Goal: Entertainment & Leisure: Consume media (video, audio)

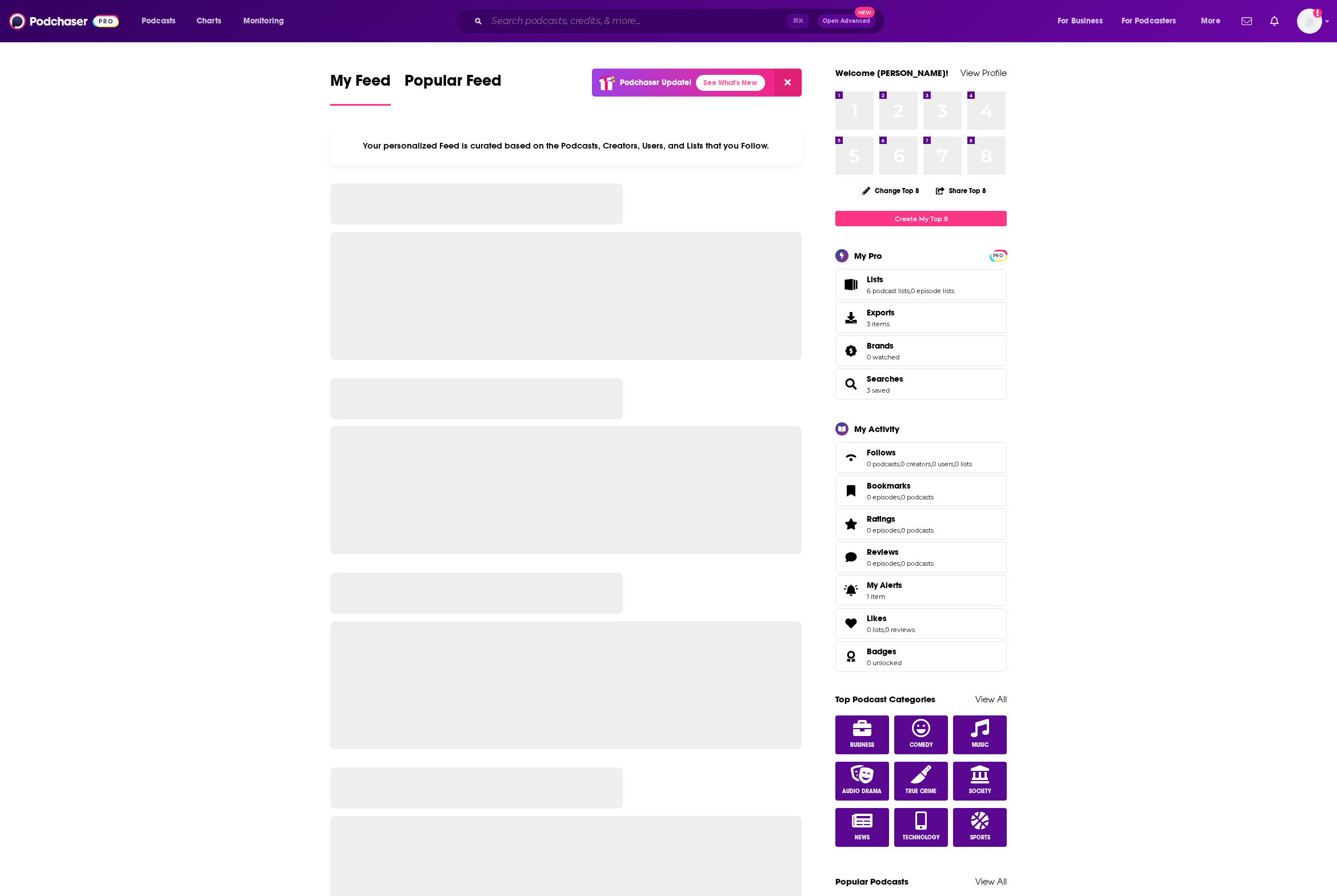
click at [580, 14] on input "Search podcasts, credits, & more..." at bounding box center [637, 21] width 300 height 18
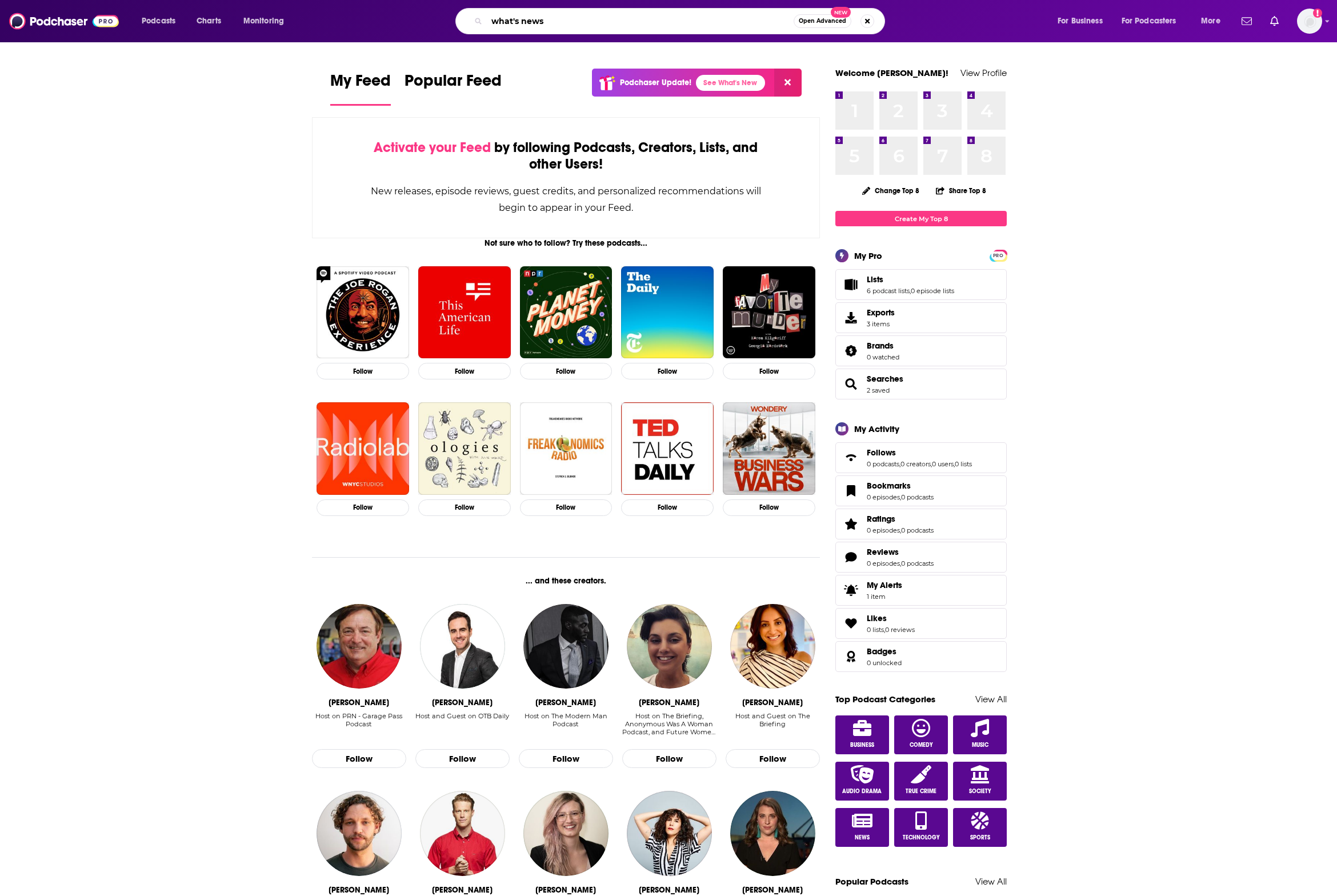
click at [566, 25] on input "what's news" at bounding box center [640, 21] width 307 height 18
click at [581, 22] on input "what's news" at bounding box center [640, 21] width 307 height 18
type input "what's news"
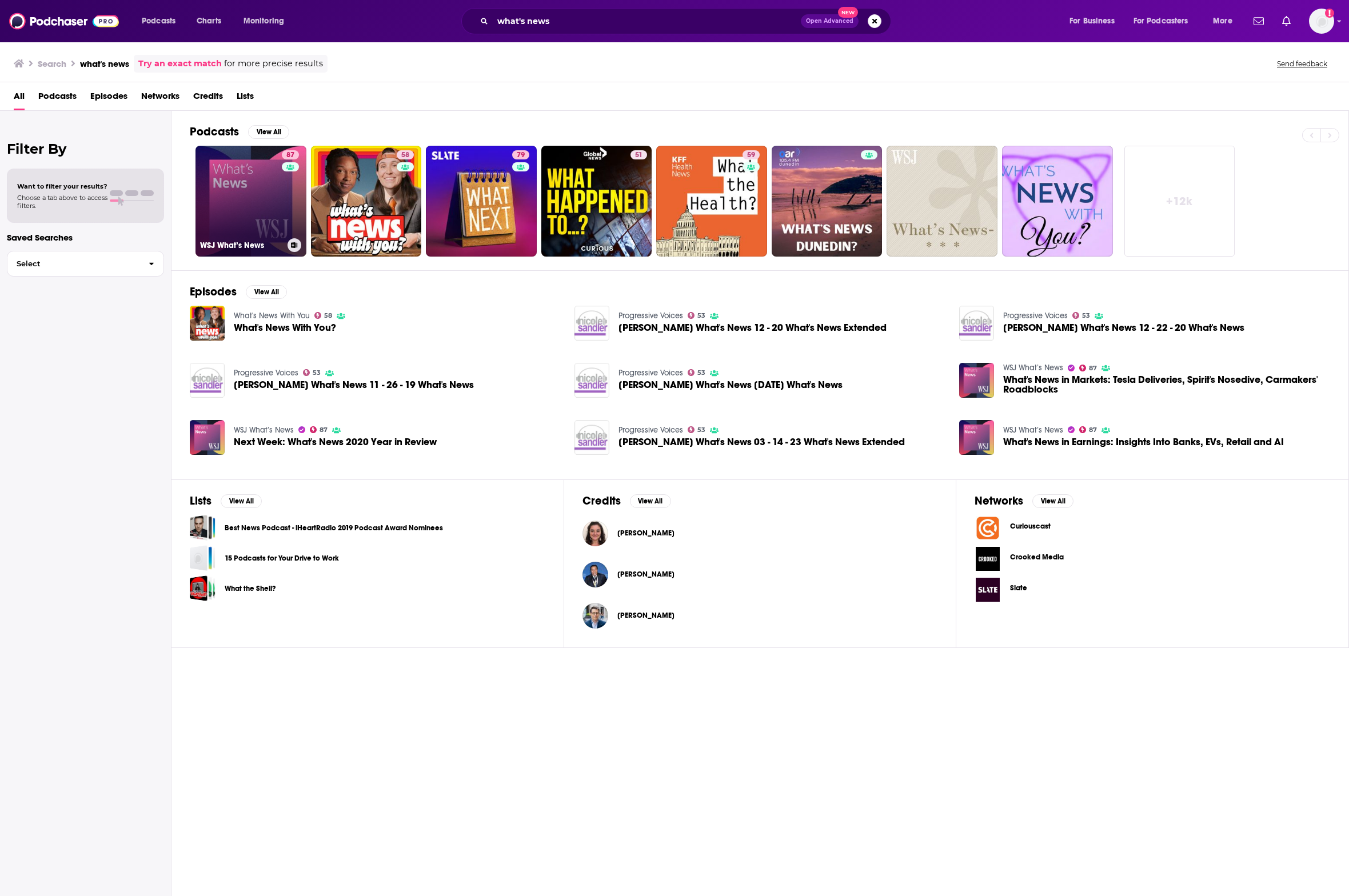
click at [250, 226] on link "87 WSJ What’s News" at bounding box center [251, 201] width 111 height 111
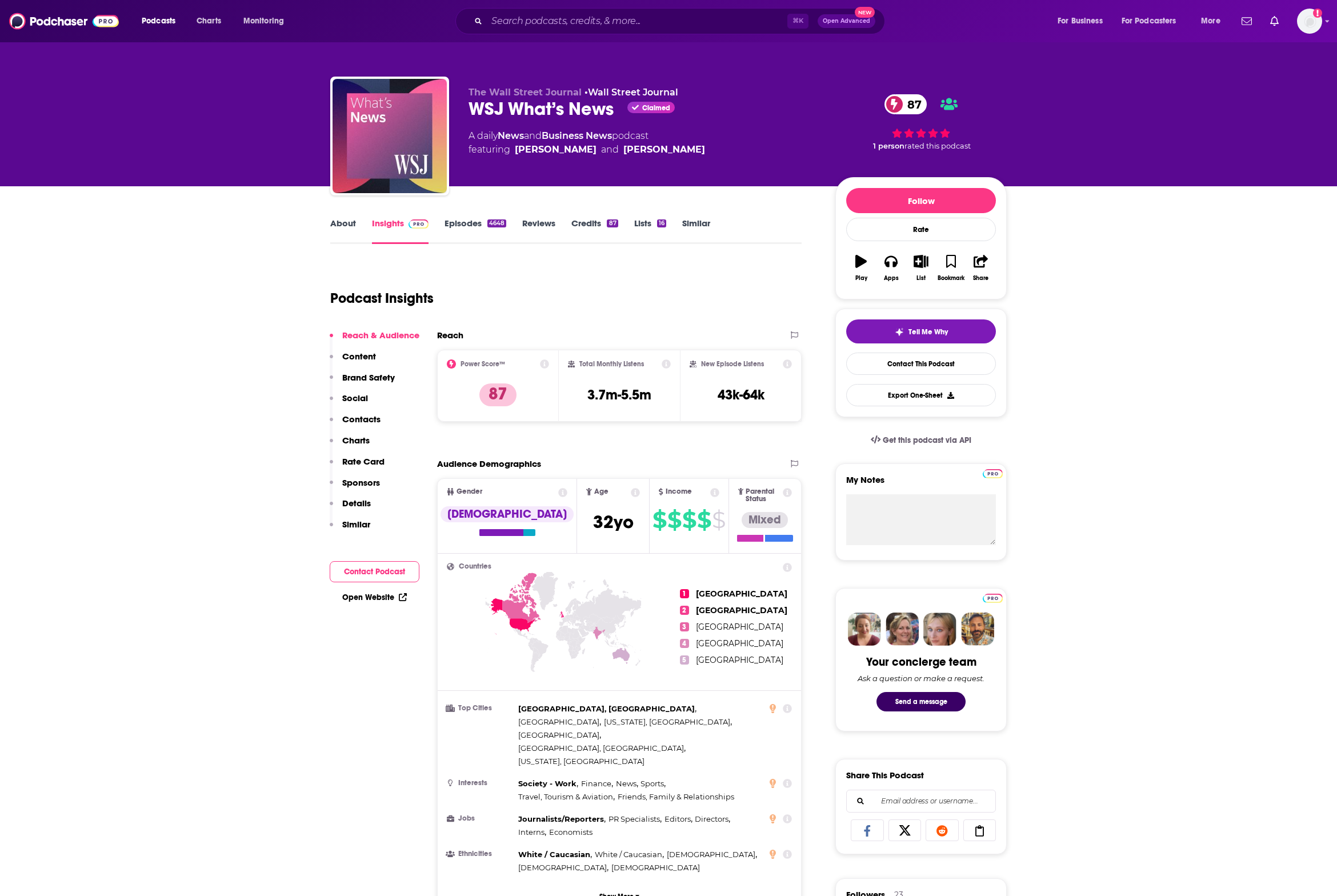
click at [471, 226] on link "Episodes 4648" at bounding box center [475, 231] width 62 height 26
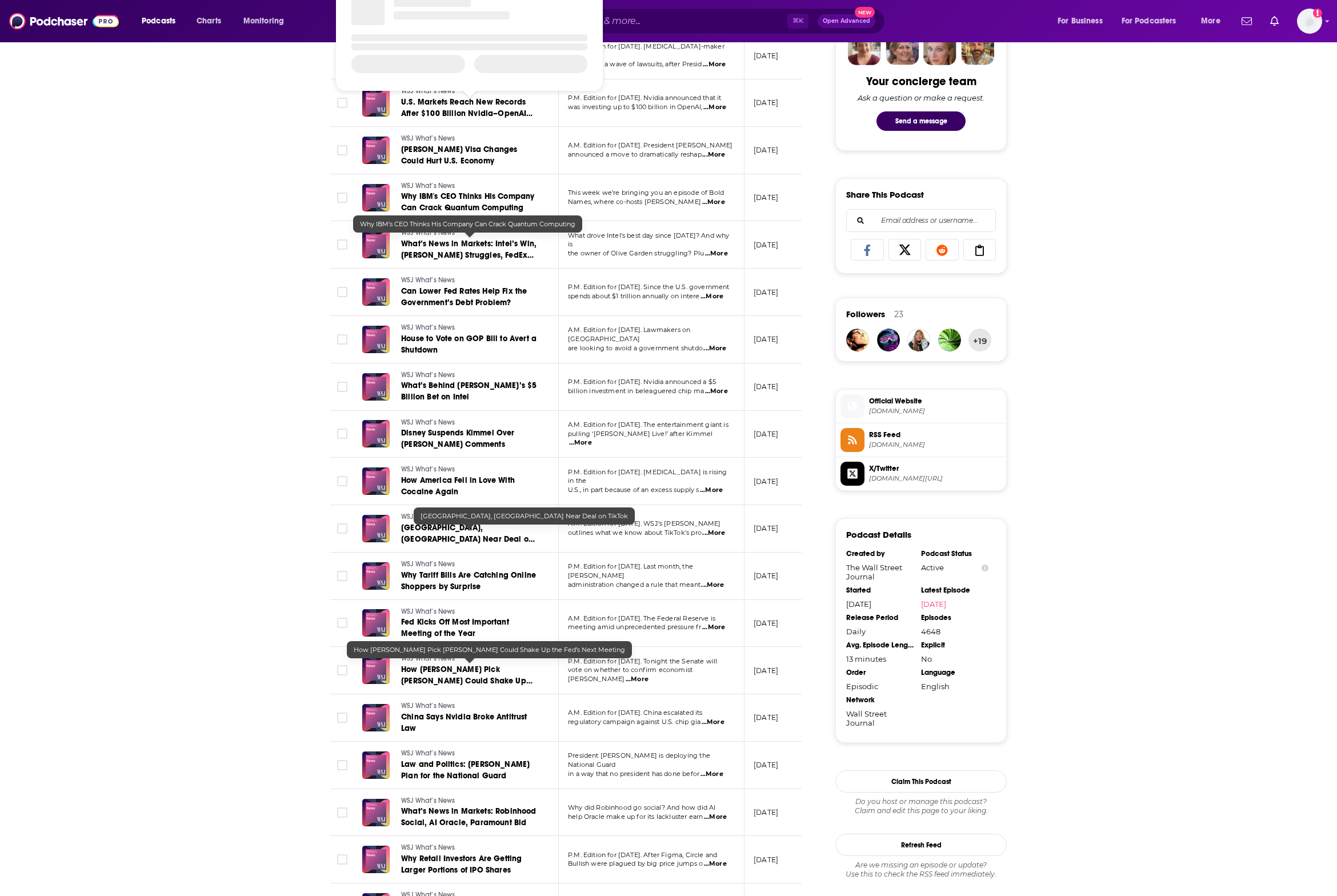
scroll to position [819, 0]
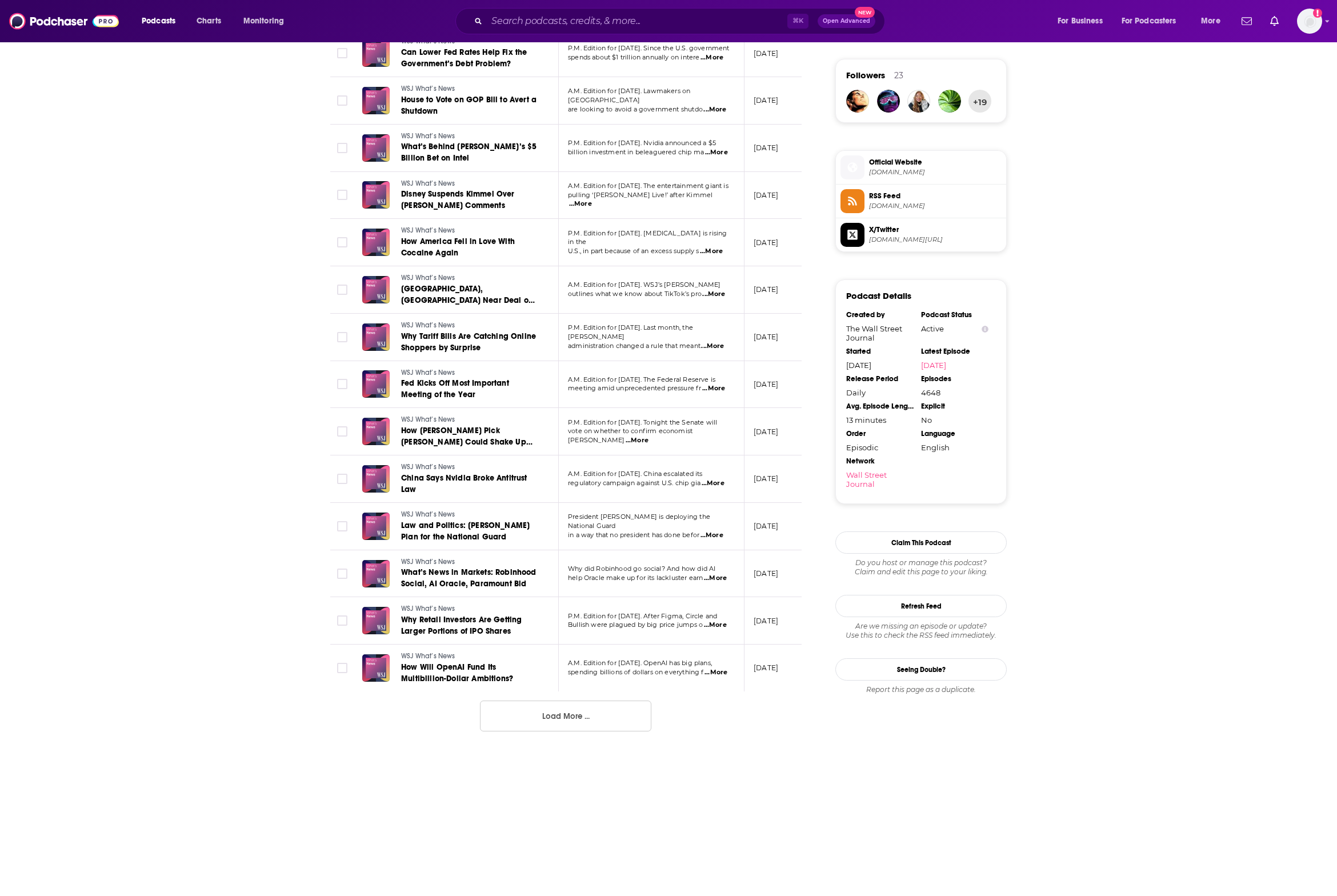
click at [577, 720] on button "Load More ..." at bounding box center [566, 715] width 172 height 30
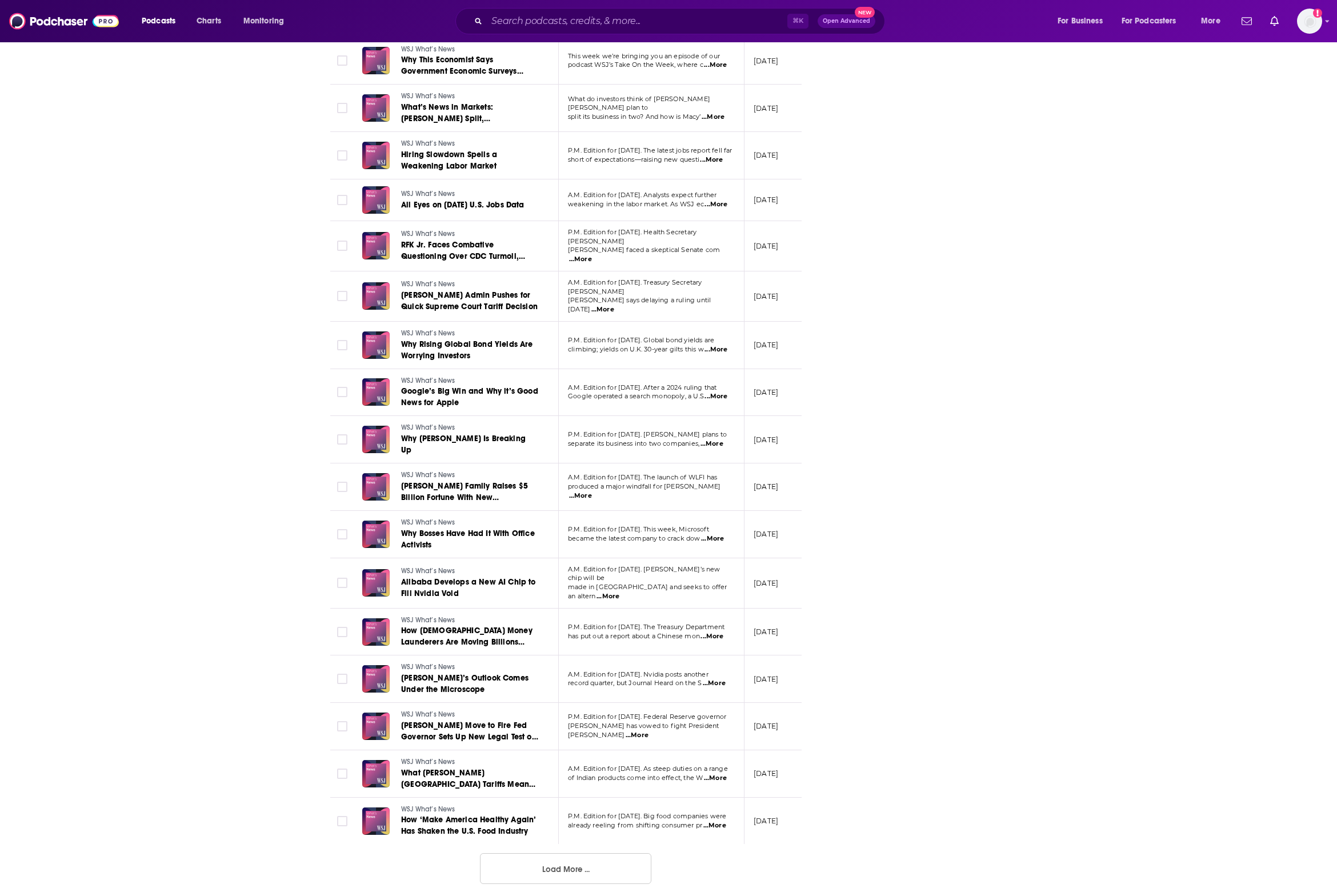
scroll to position [1558, 0]
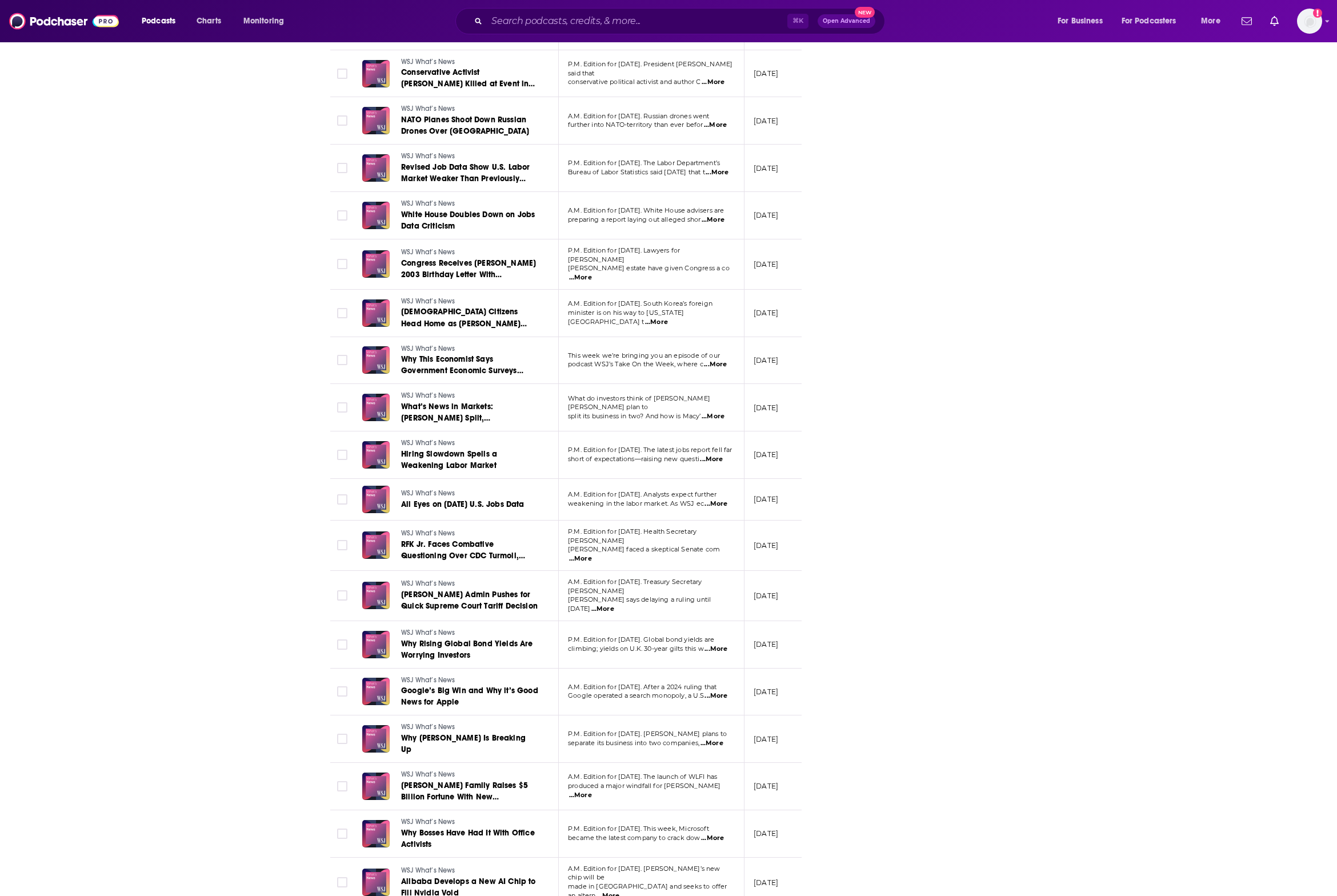
click at [568, 730] on span "P.M. Edition for [DATE]. [PERSON_NAME] plans to" at bounding box center [648, 733] width 159 height 8
click at [441, 733] on span "Why [PERSON_NAME] Is Breaking Up" at bounding box center [463, 744] width 125 height 21
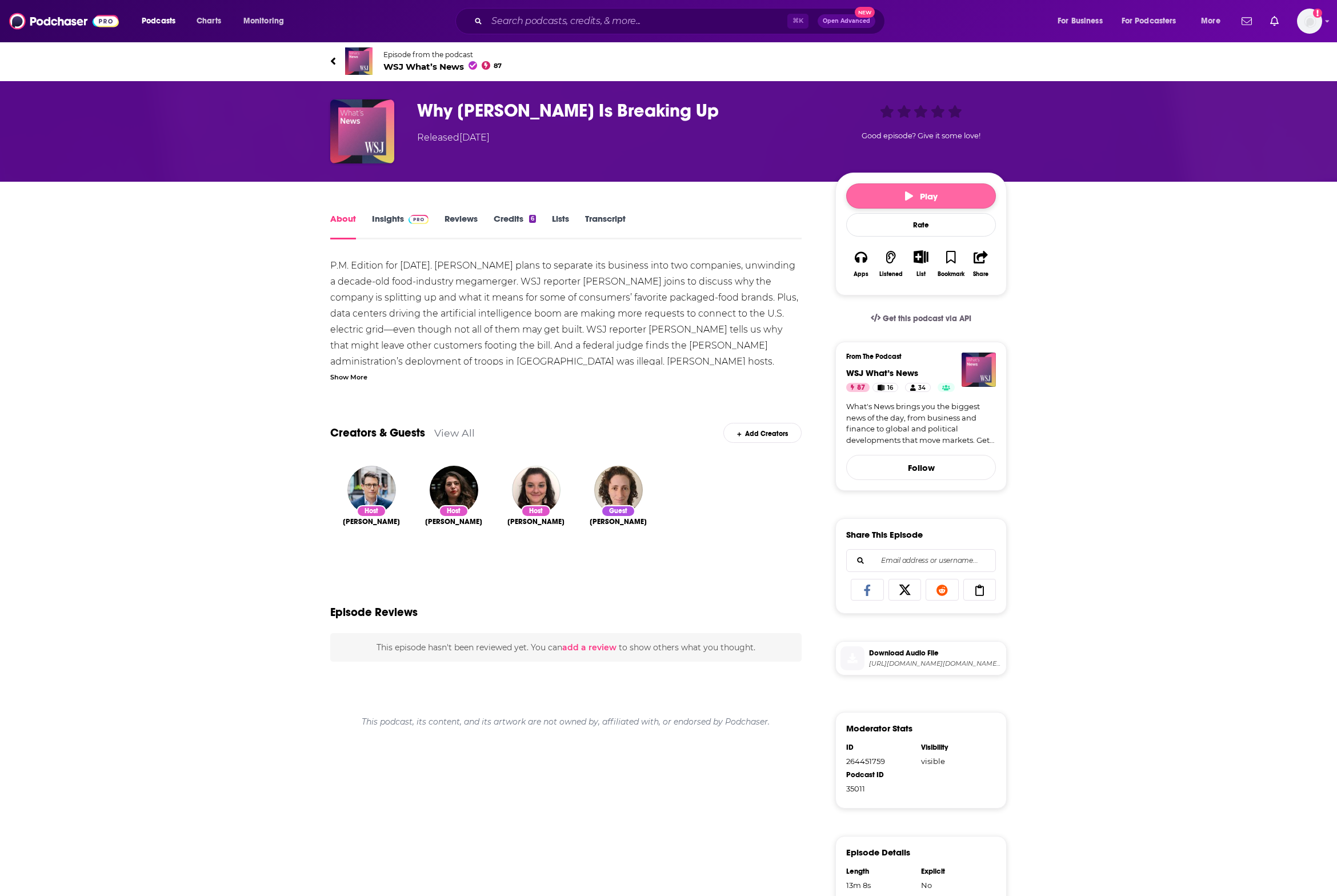
click at [911, 201] on button "Play" at bounding box center [921, 196] width 150 height 25
click at [908, 199] on span "Pause Episode" at bounding box center [921, 197] width 76 height 11
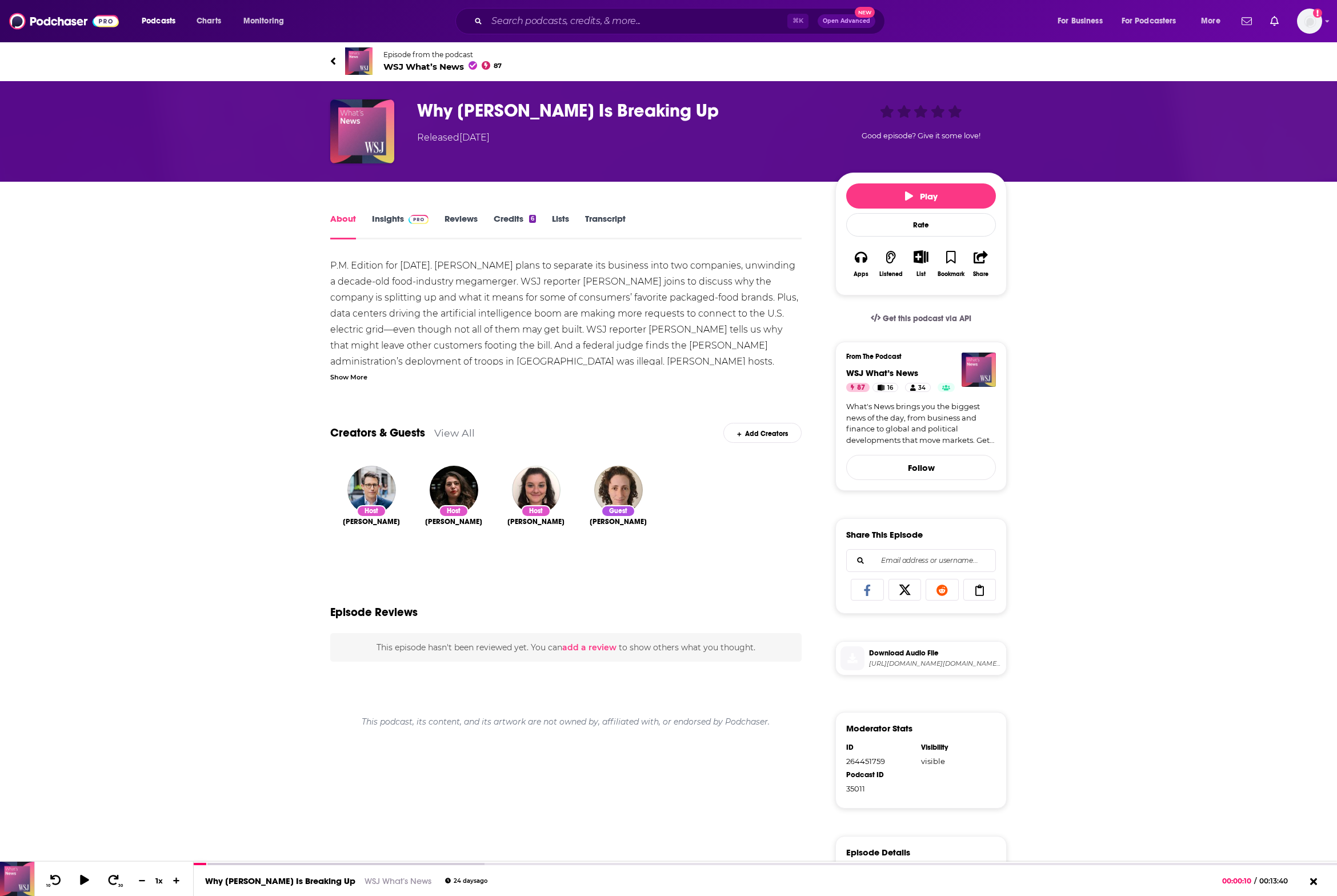
click at [884, 653] on span "Download Audio File" at bounding box center [935, 652] width 132 height 10
